Goal: Navigation & Orientation: Find specific page/section

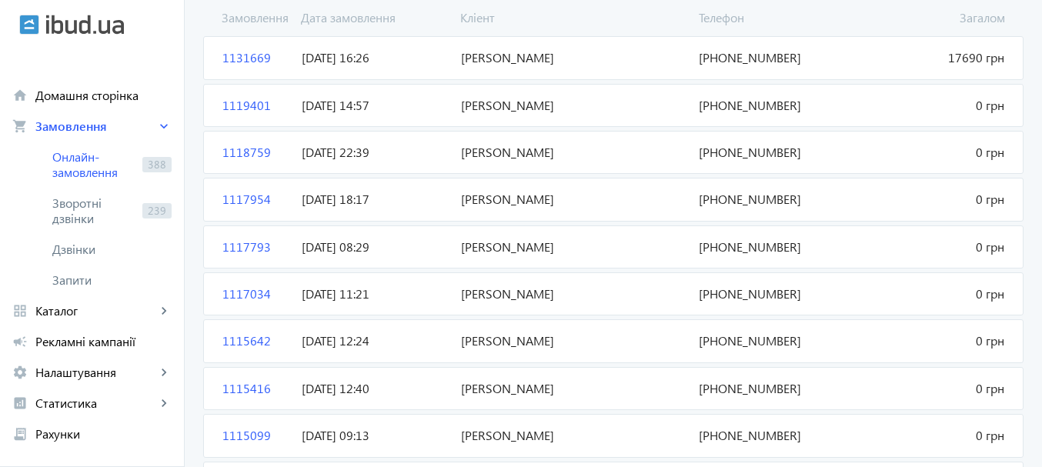
scroll to position [311, 0]
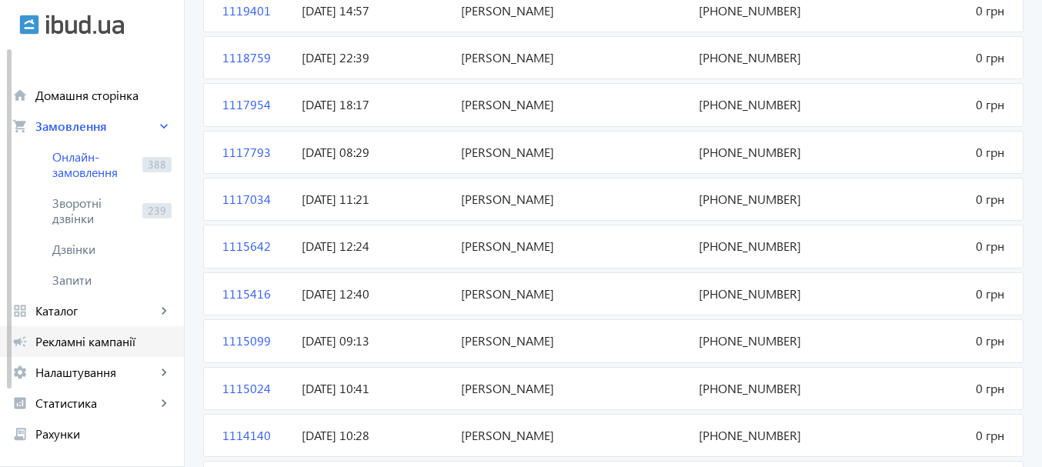
click at [77, 343] on span "Рекламні кампанії" at bounding box center [103, 341] width 136 height 15
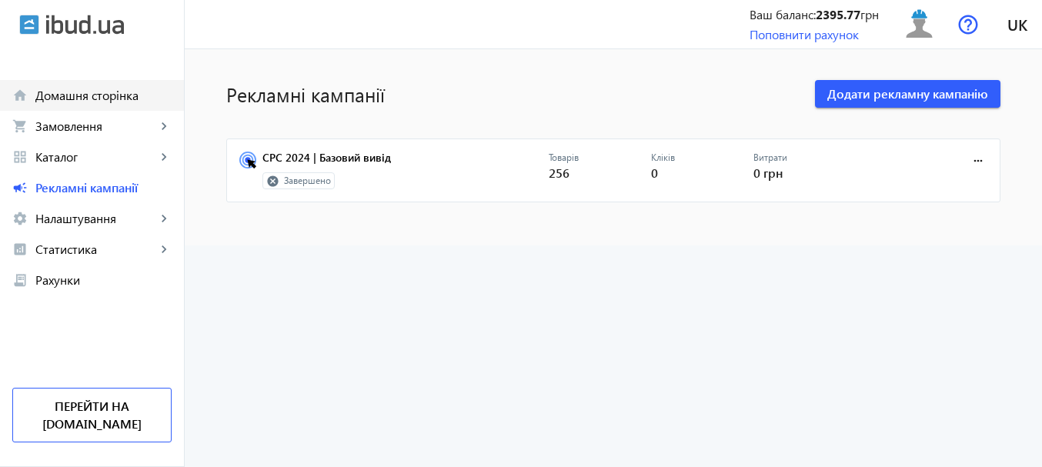
click at [72, 95] on span "Домашня сторінка" at bounding box center [103, 95] width 136 height 15
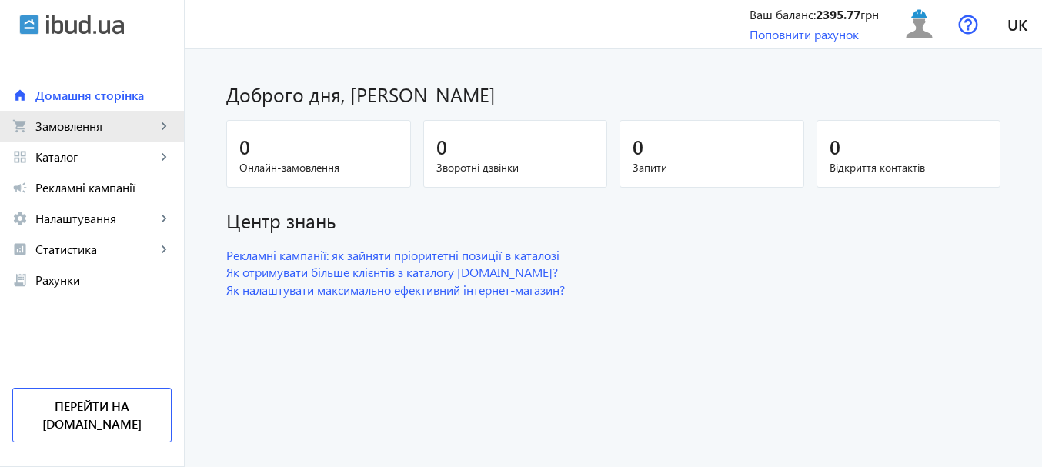
click at [69, 125] on span "Замовлення" at bounding box center [95, 126] width 121 height 15
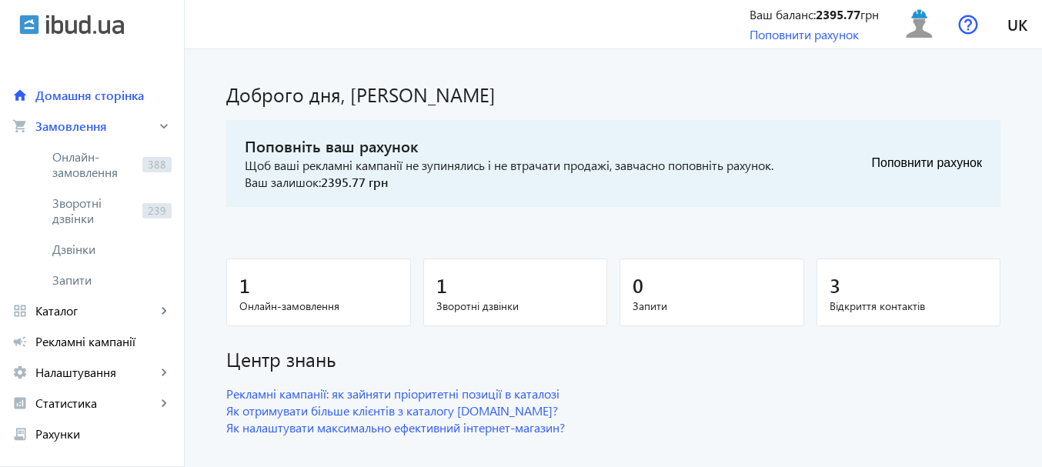
scroll to position [22, 0]
